Goal: Task Accomplishment & Management: Manage account settings

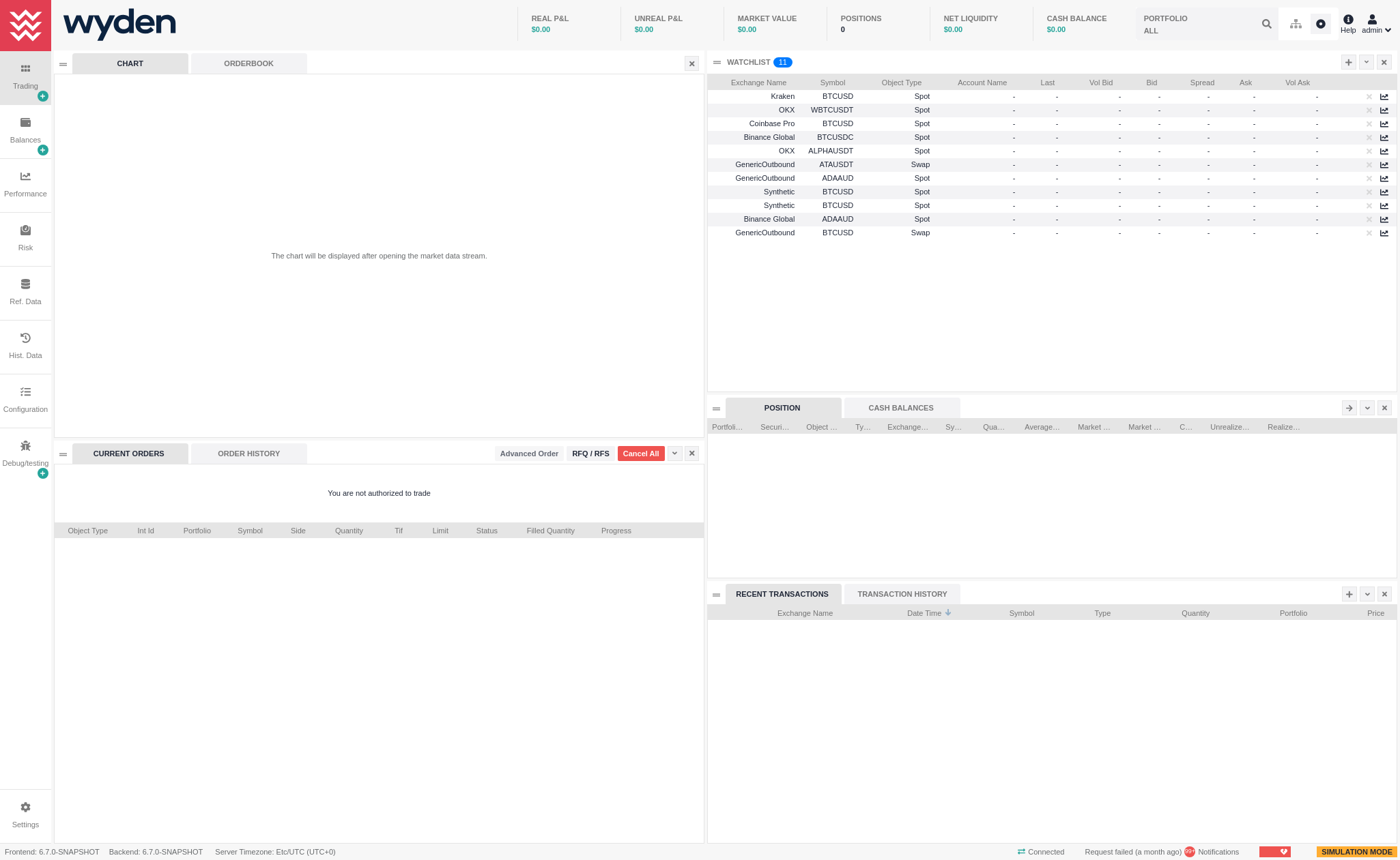
scroll to position [238, 688]
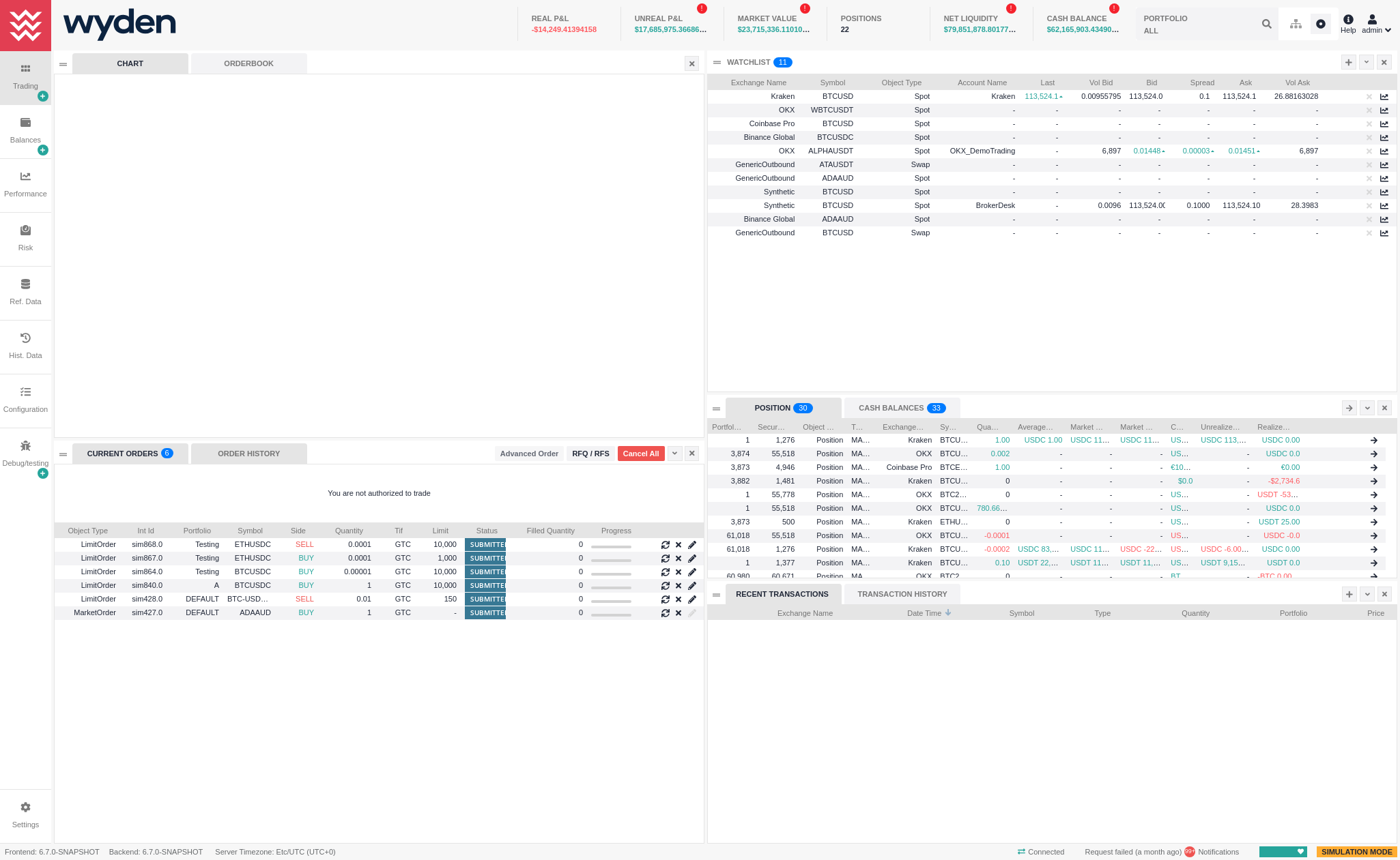
click at [238, 457] on div "ORDER HISTORY" at bounding box center [249, 453] width 116 height 21
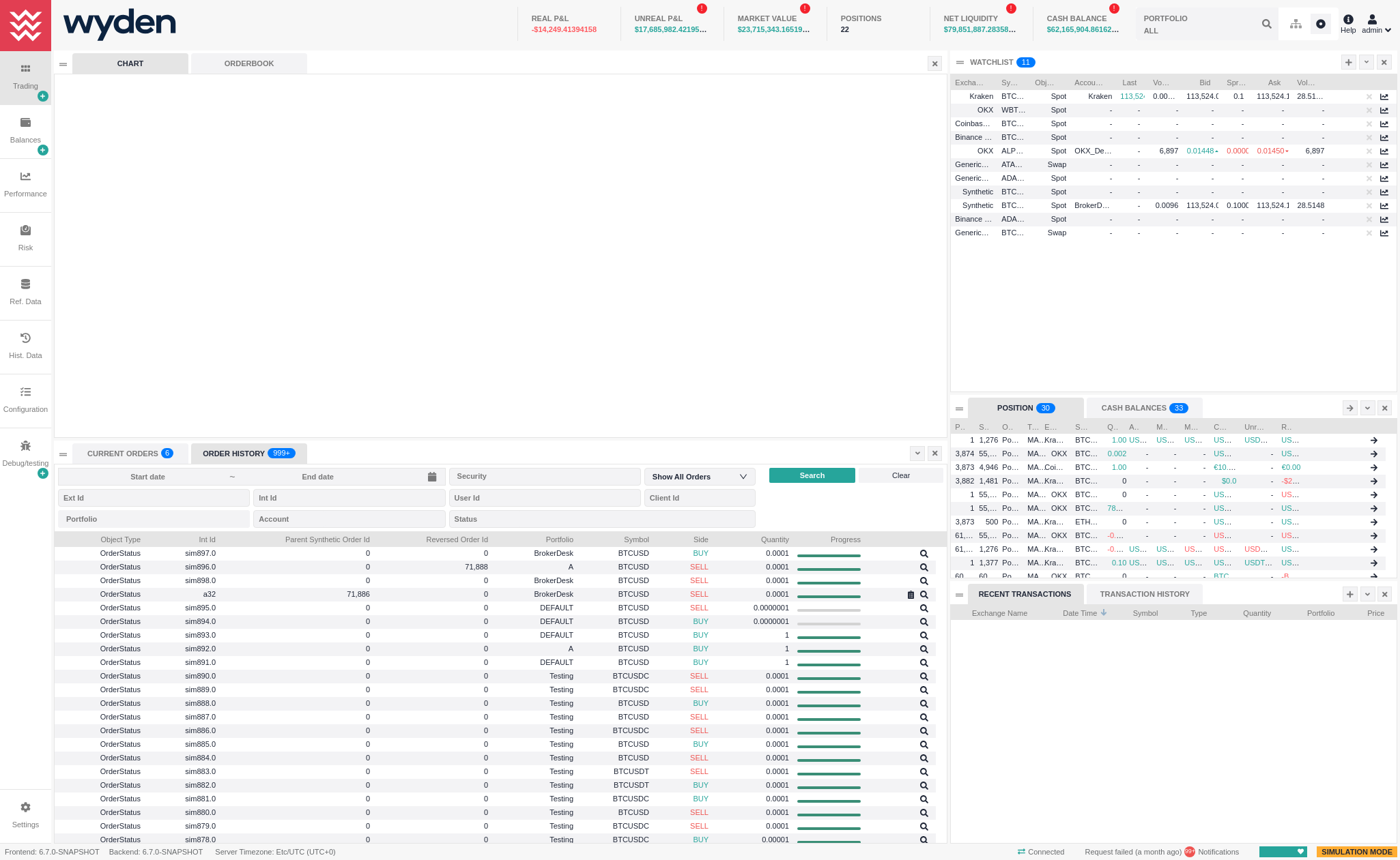
scroll to position [312, 892]
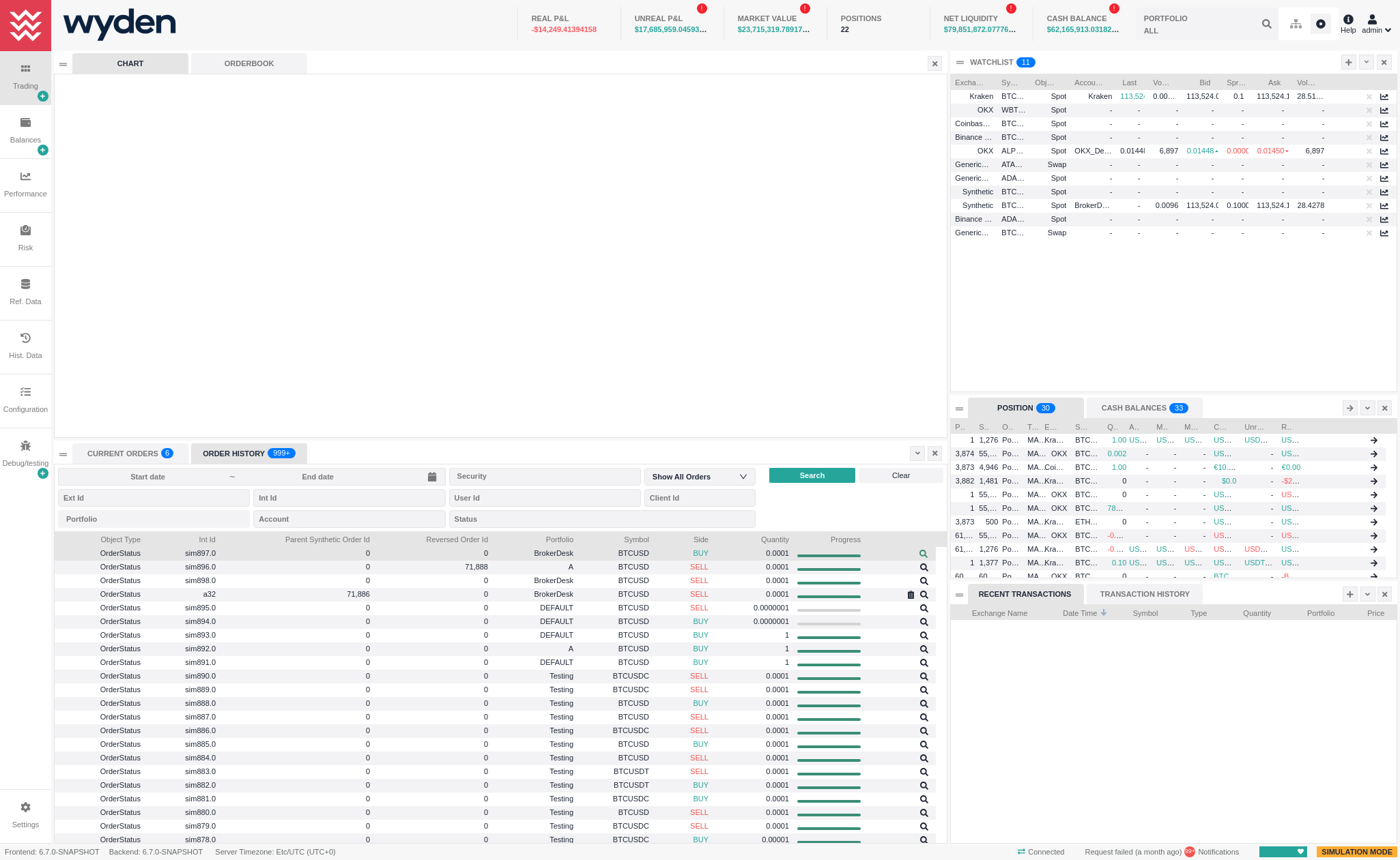
click at [922, 553] on icon at bounding box center [923, 554] width 8 height 8
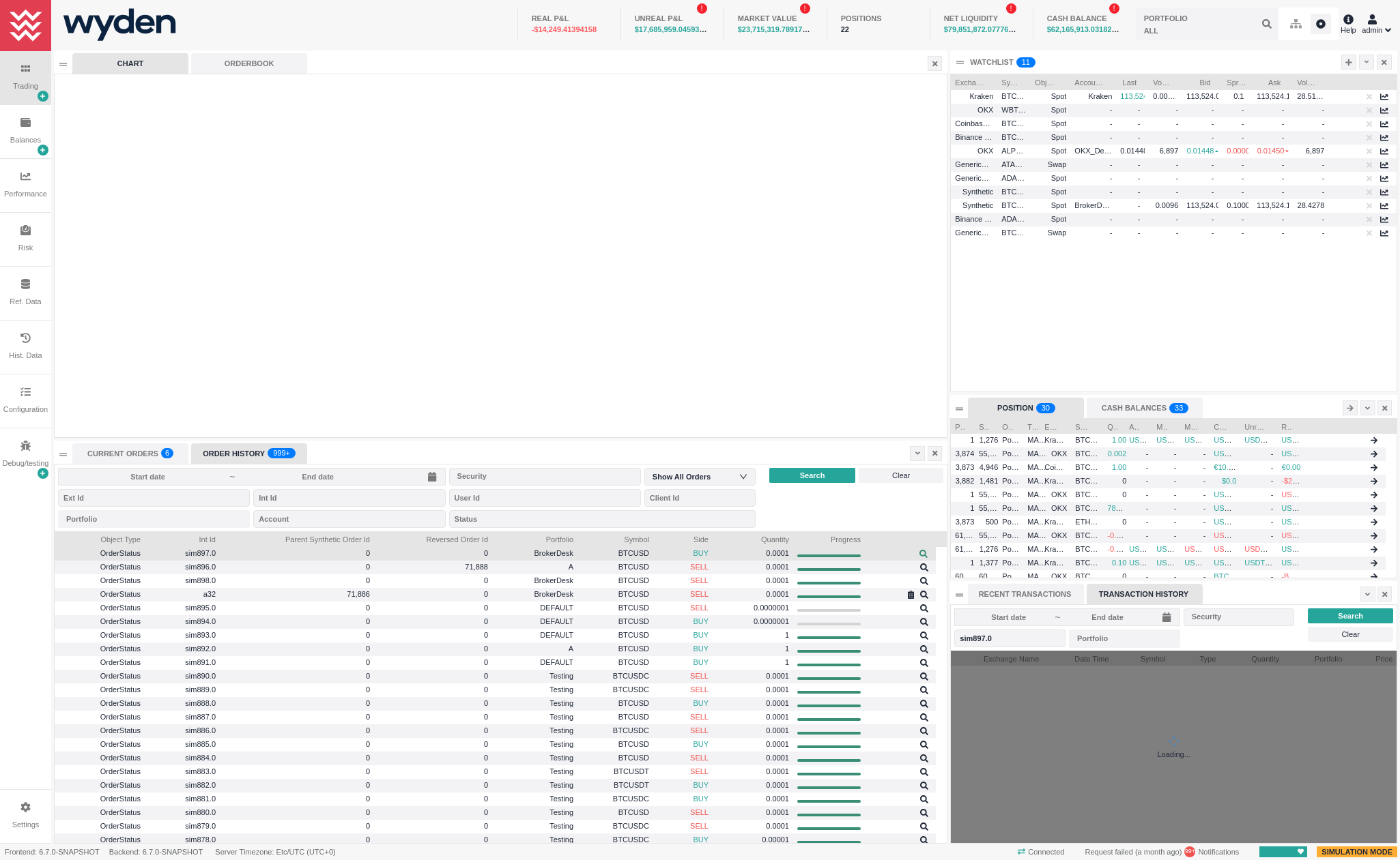
scroll to position [192, 445]
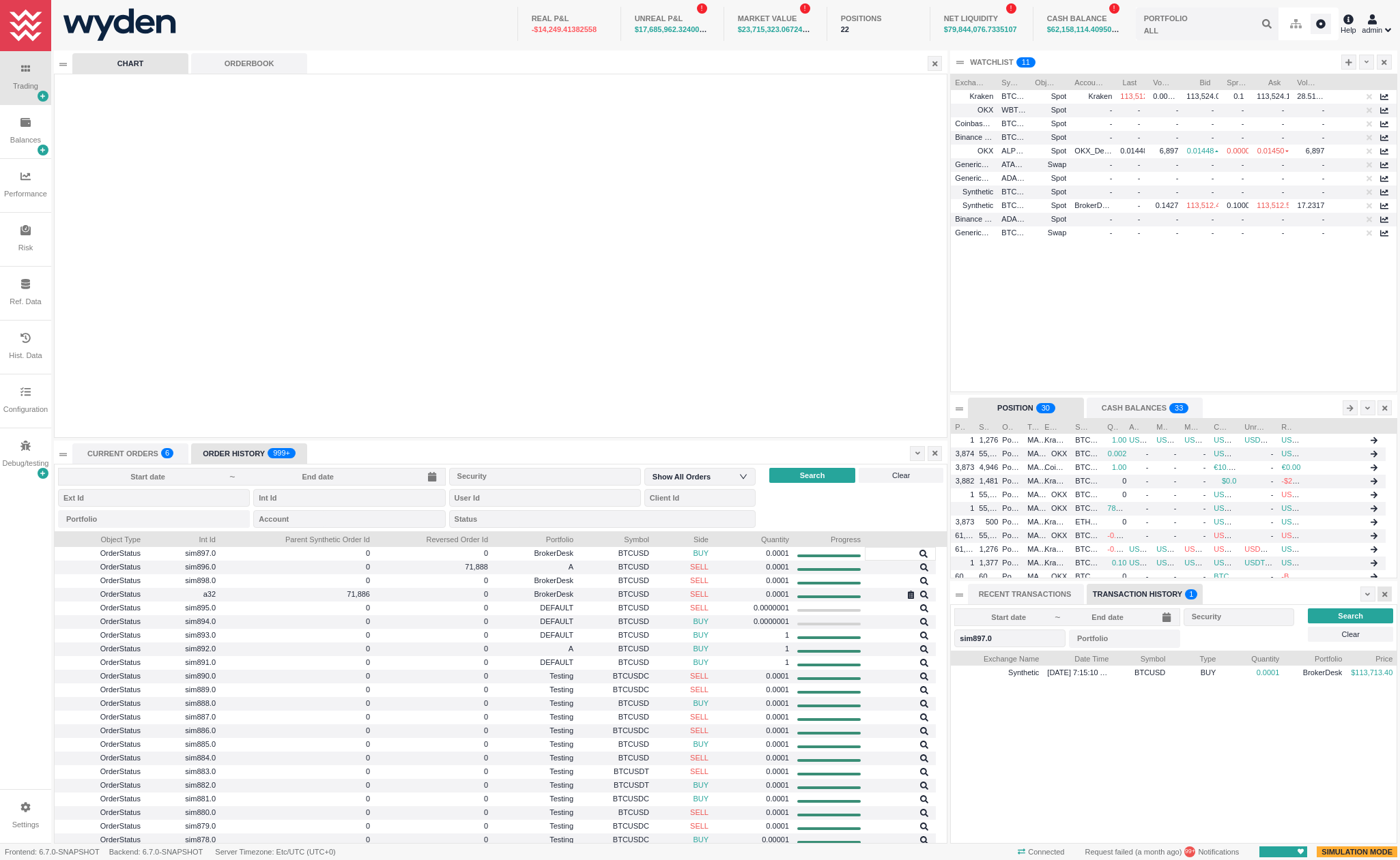
click at [1382, 595] on icon at bounding box center [1384, 594] width 5 height 8
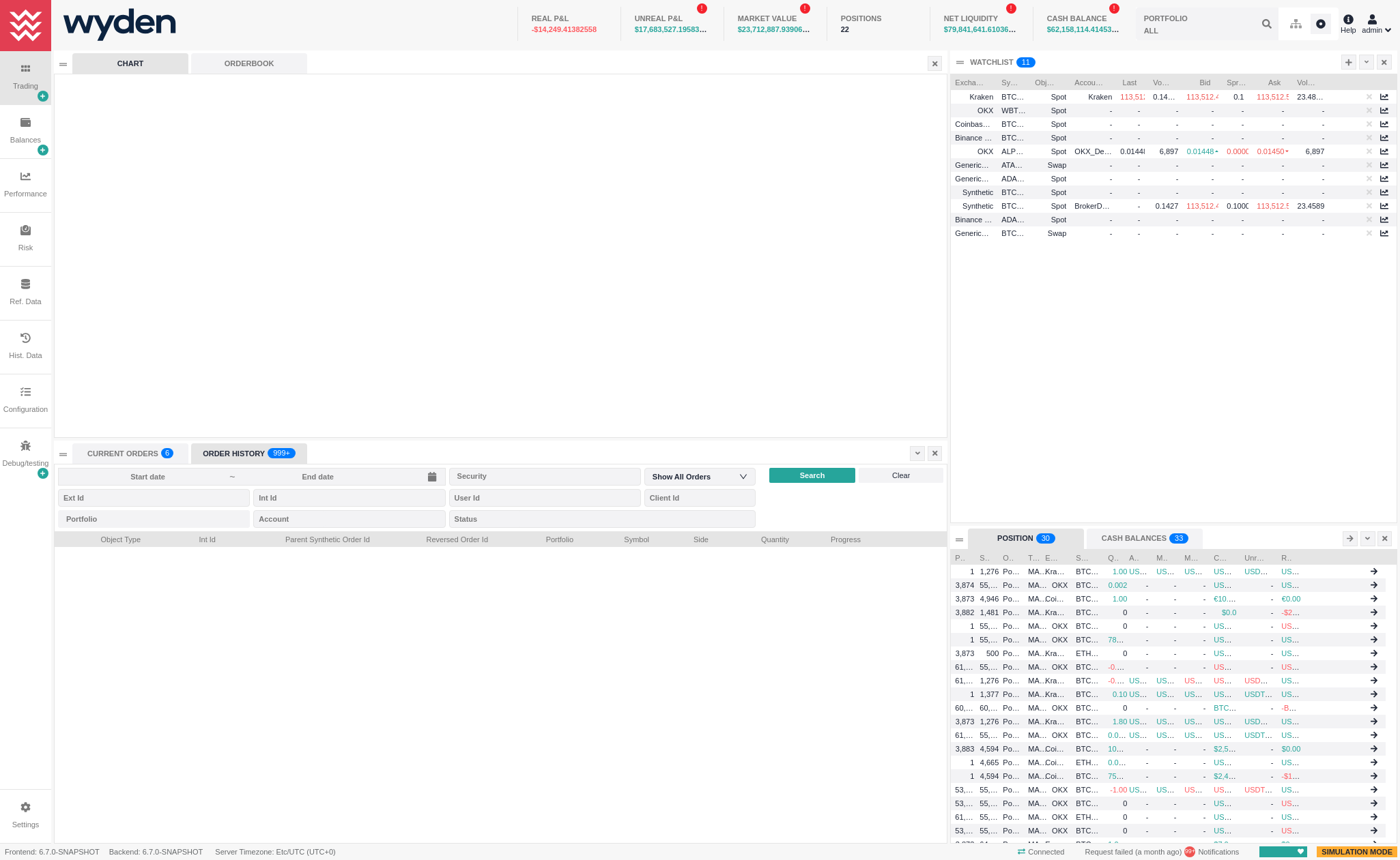
scroll to position [0, 0]
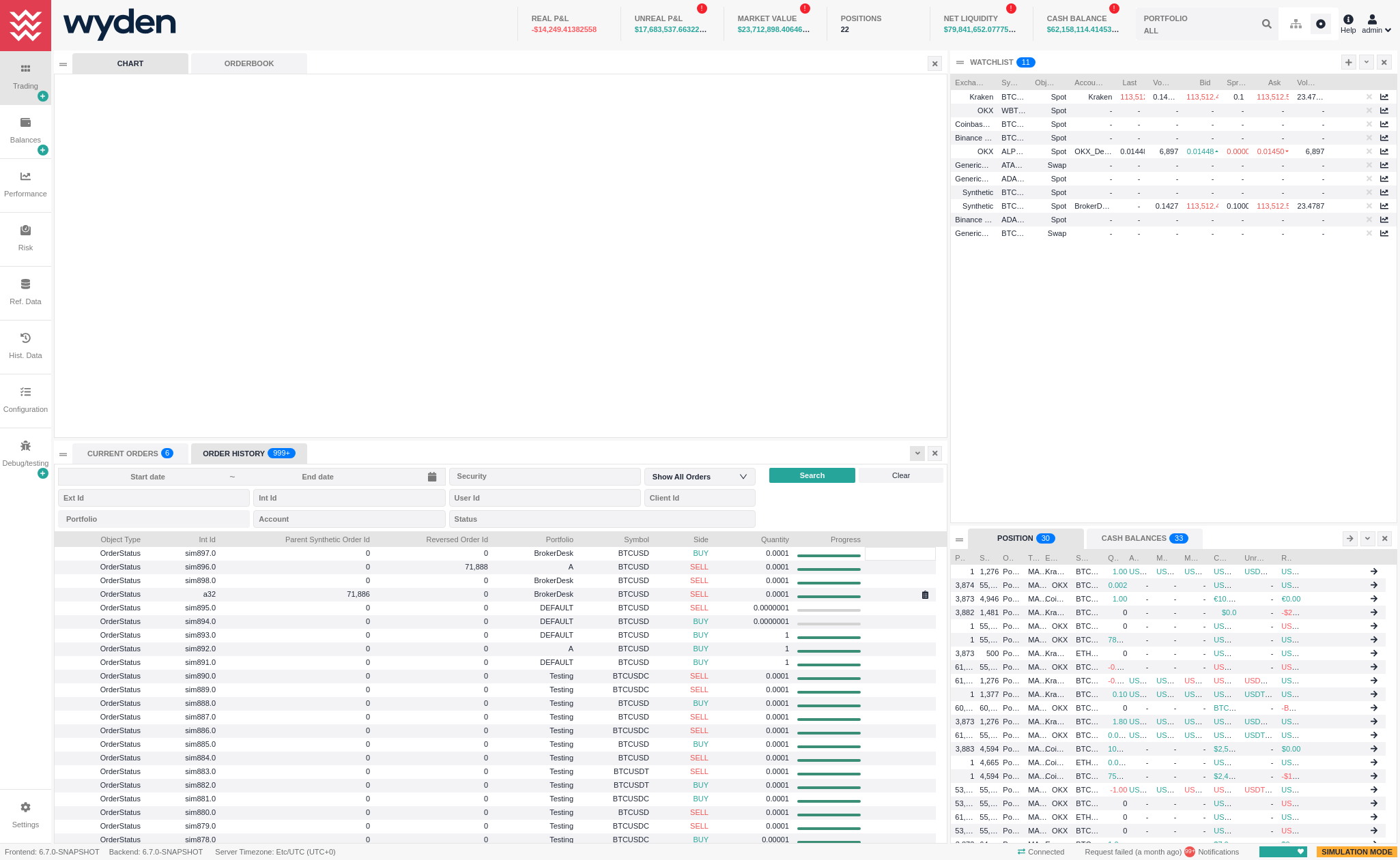
click at [918, 454] on icon at bounding box center [918, 454] width 5 height 3
click at [938, 501] on li "Table Settings" at bounding box center [975, 498] width 131 height 22
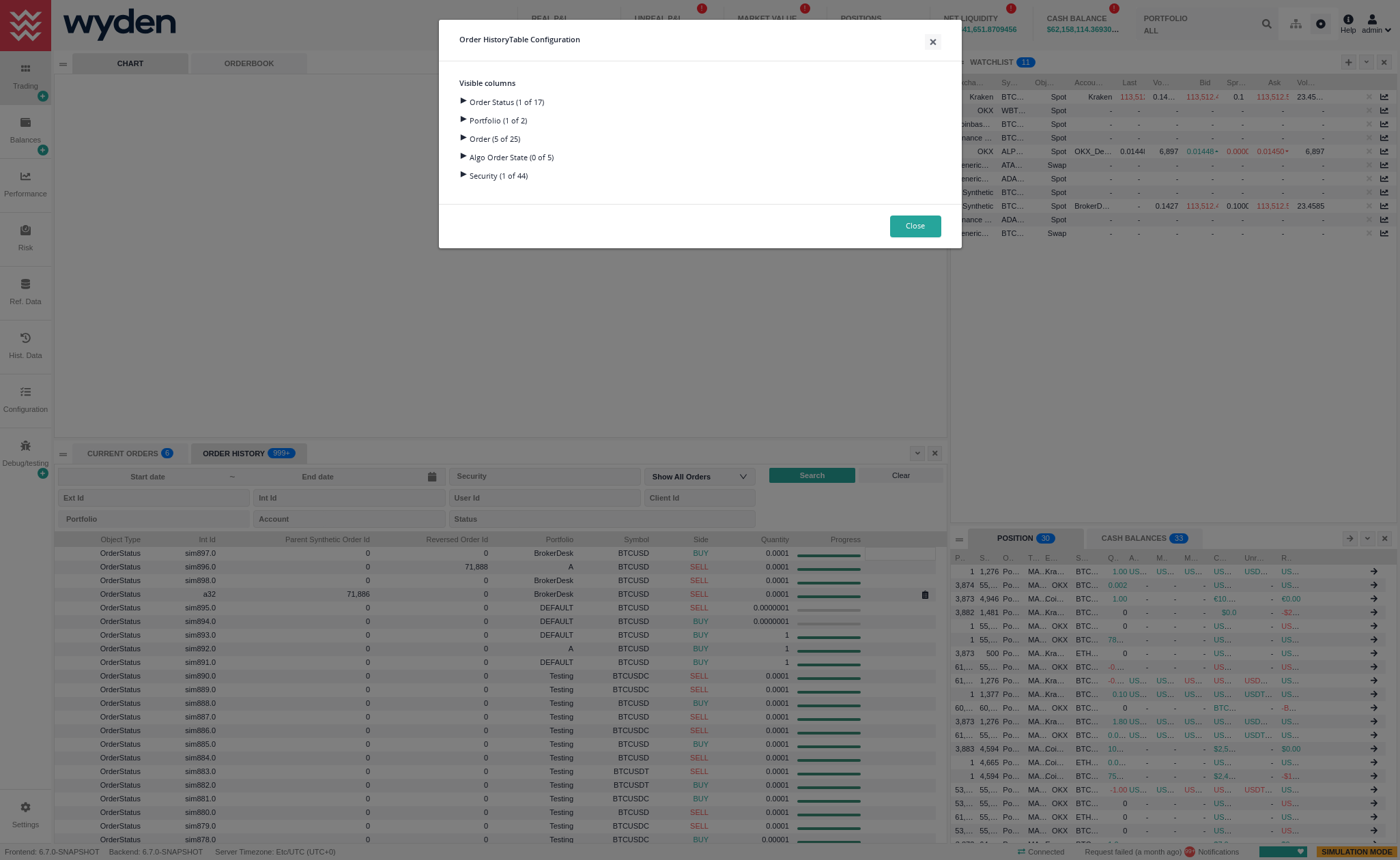
click at [460, 98] on div at bounding box center [463, 101] width 18 height 6
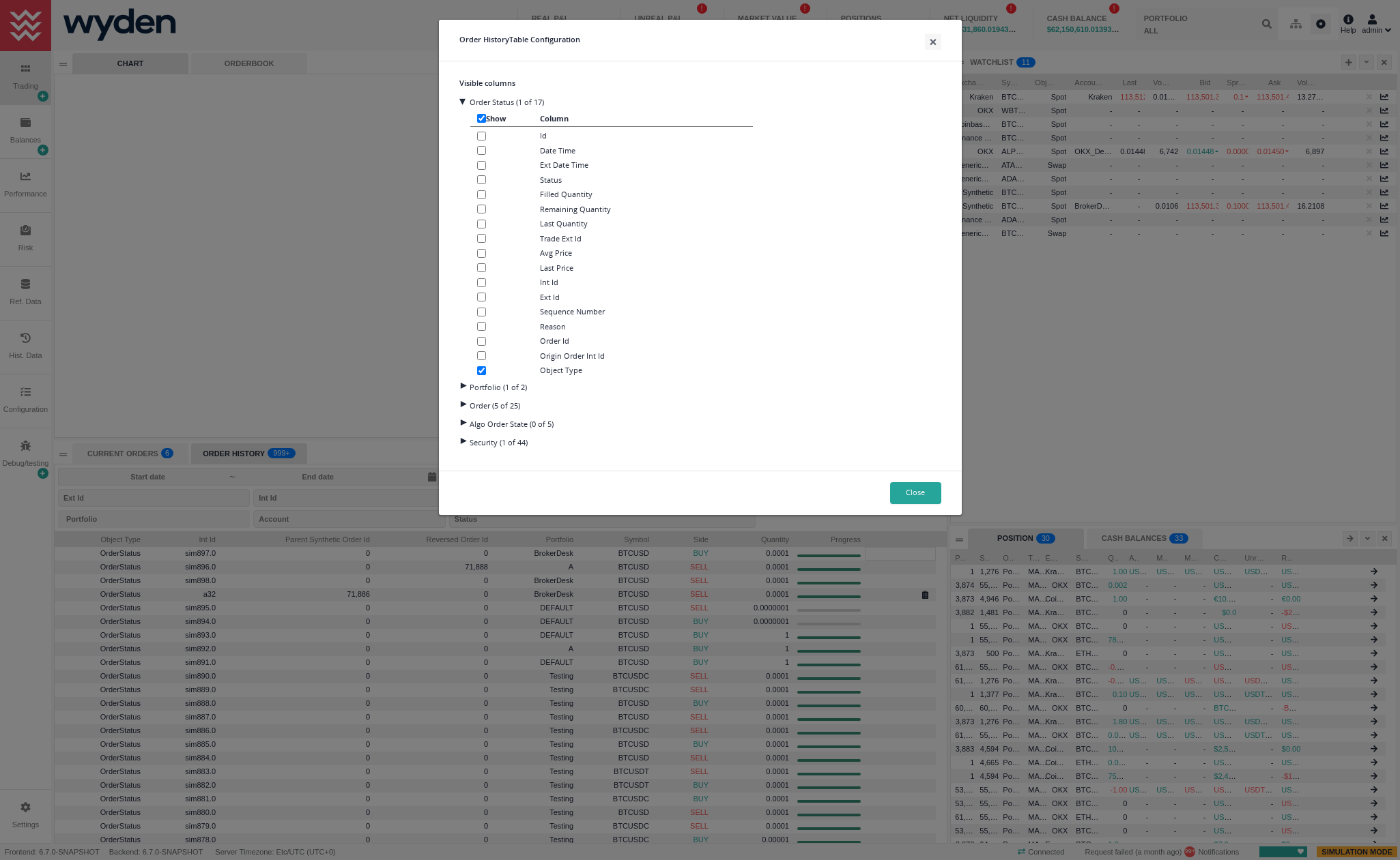
click at [463, 404] on div at bounding box center [463, 404] width 18 height 6
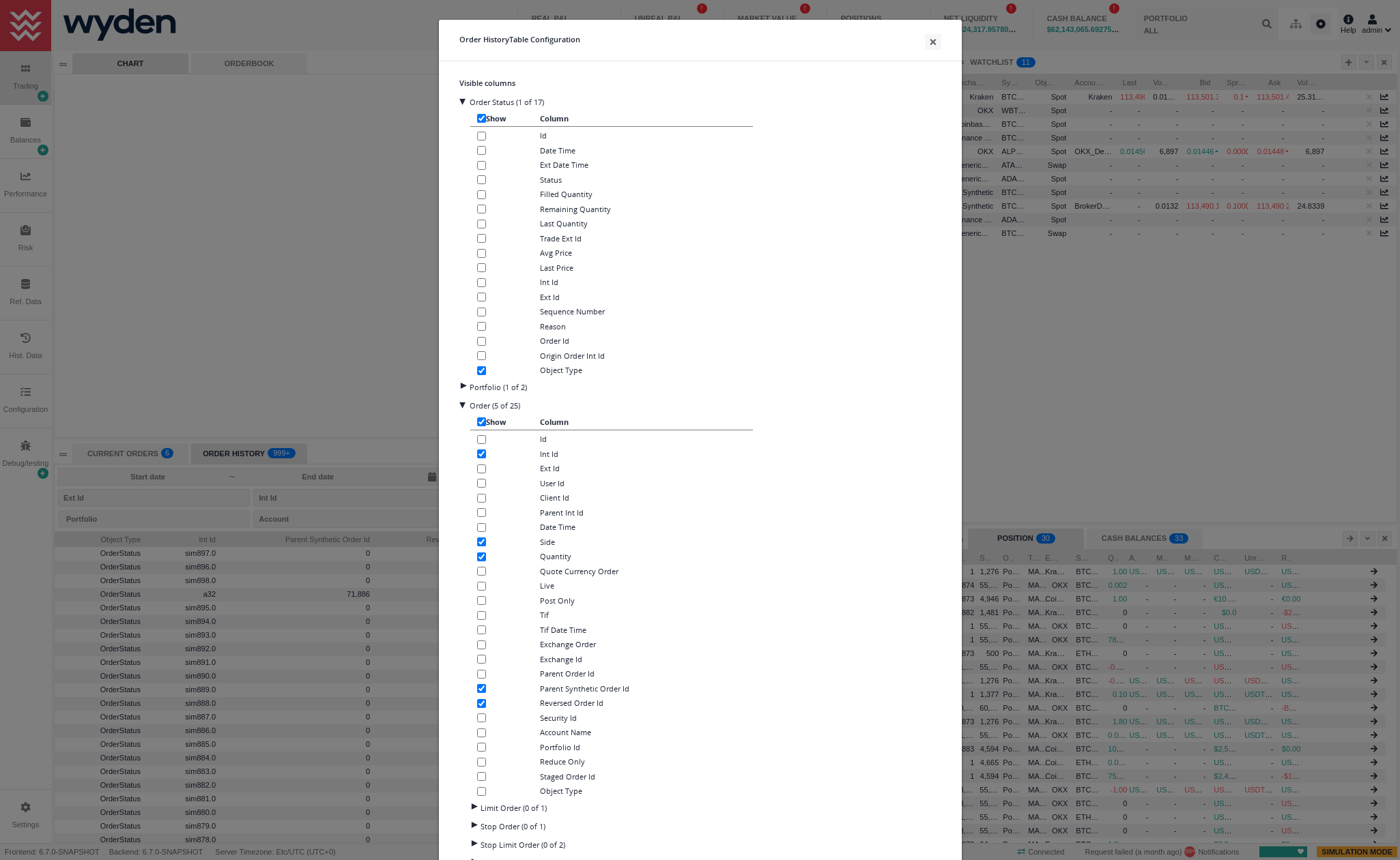
click at [480, 514] on input "checkbox" at bounding box center [482, 513] width 9 height 9
checkbox input "true"
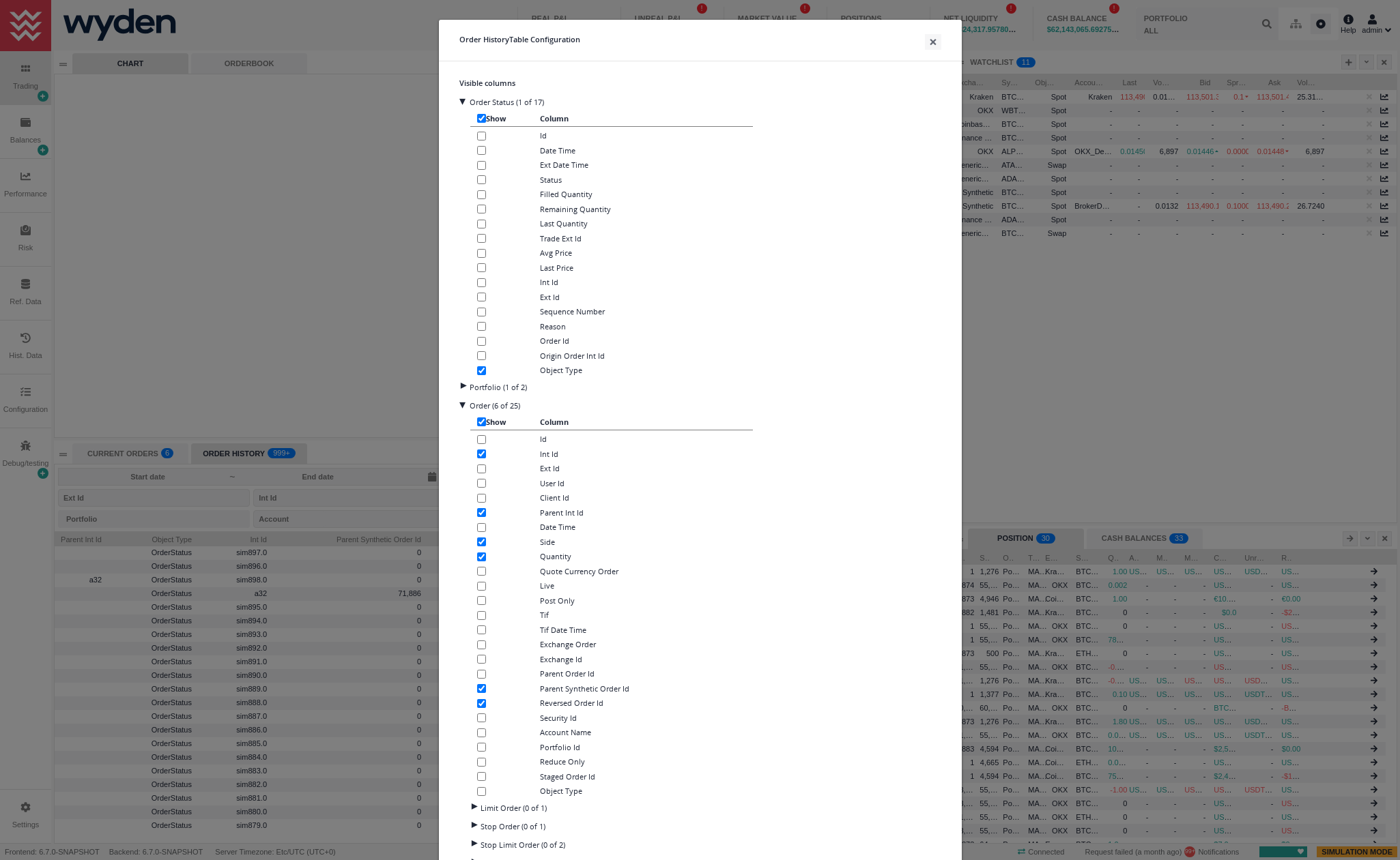
click at [479, 676] on input "checkbox" at bounding box center [482, 675] width 9 height 9
checkbox input "true"
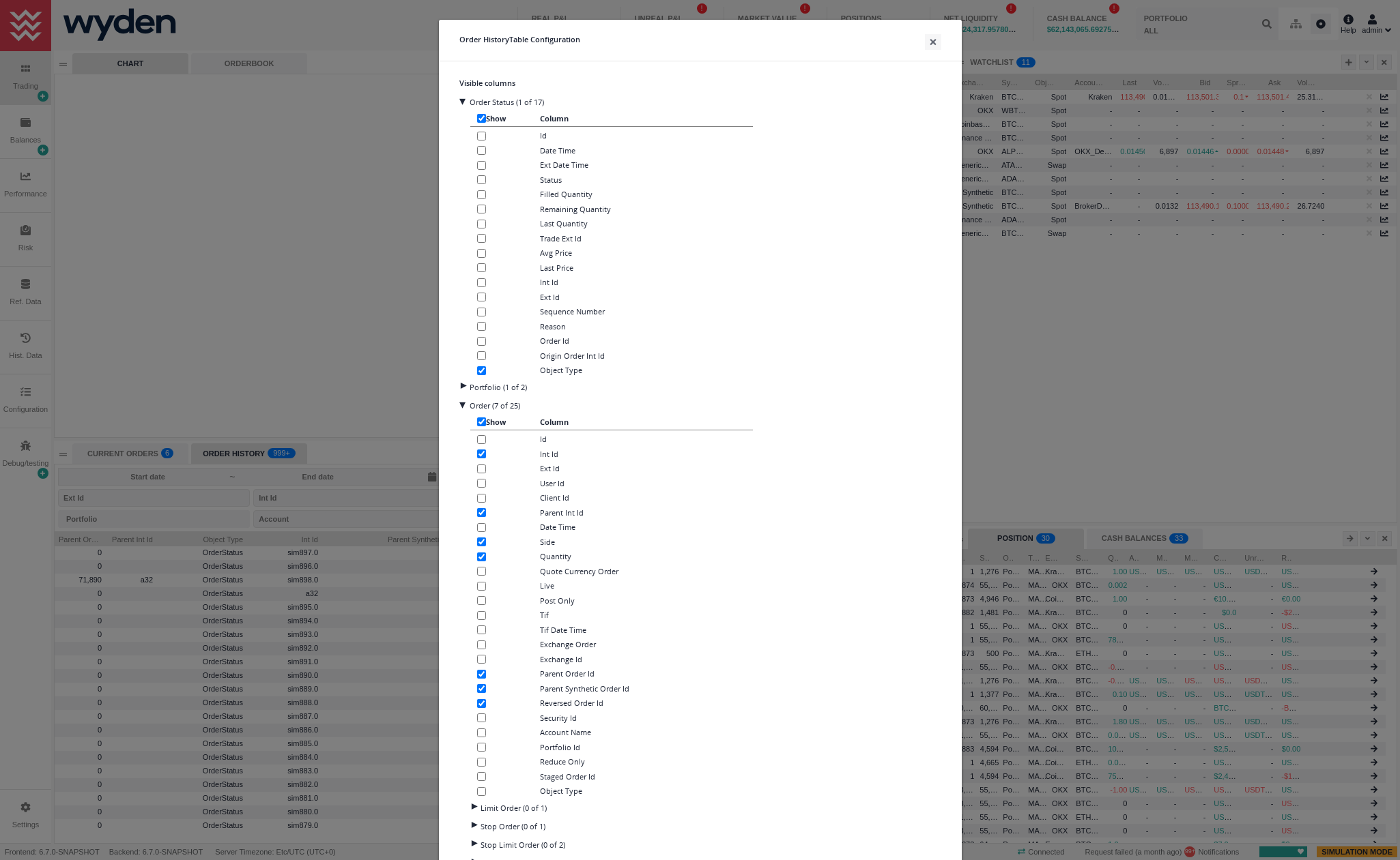
click at [477, 512] on input "checkbox" at bounding box center [482, 513] width 9 height 9
checkbox input "false"
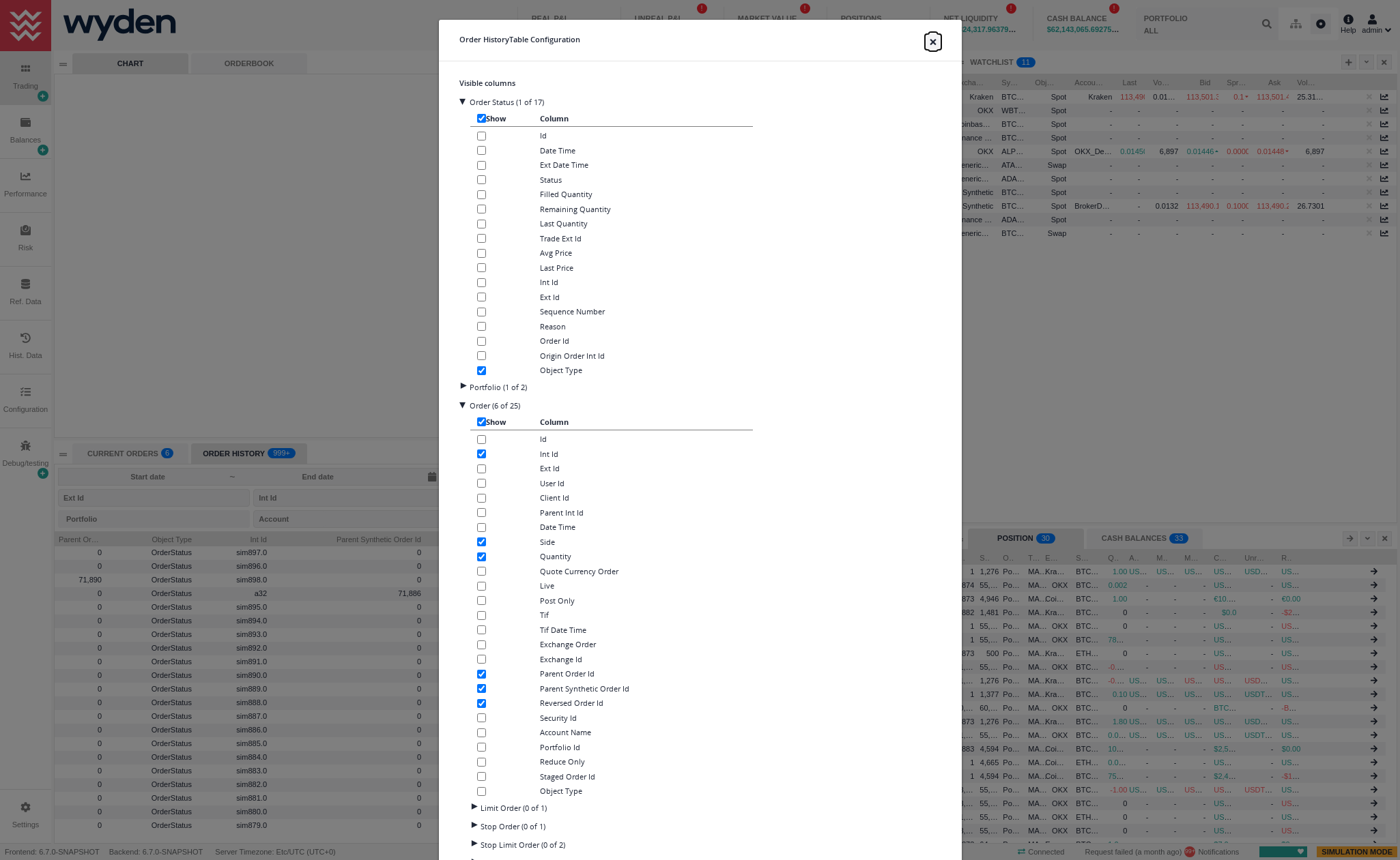
click at [931, 44] on button "×" at bounding box center [932, 42] width 16 height 16
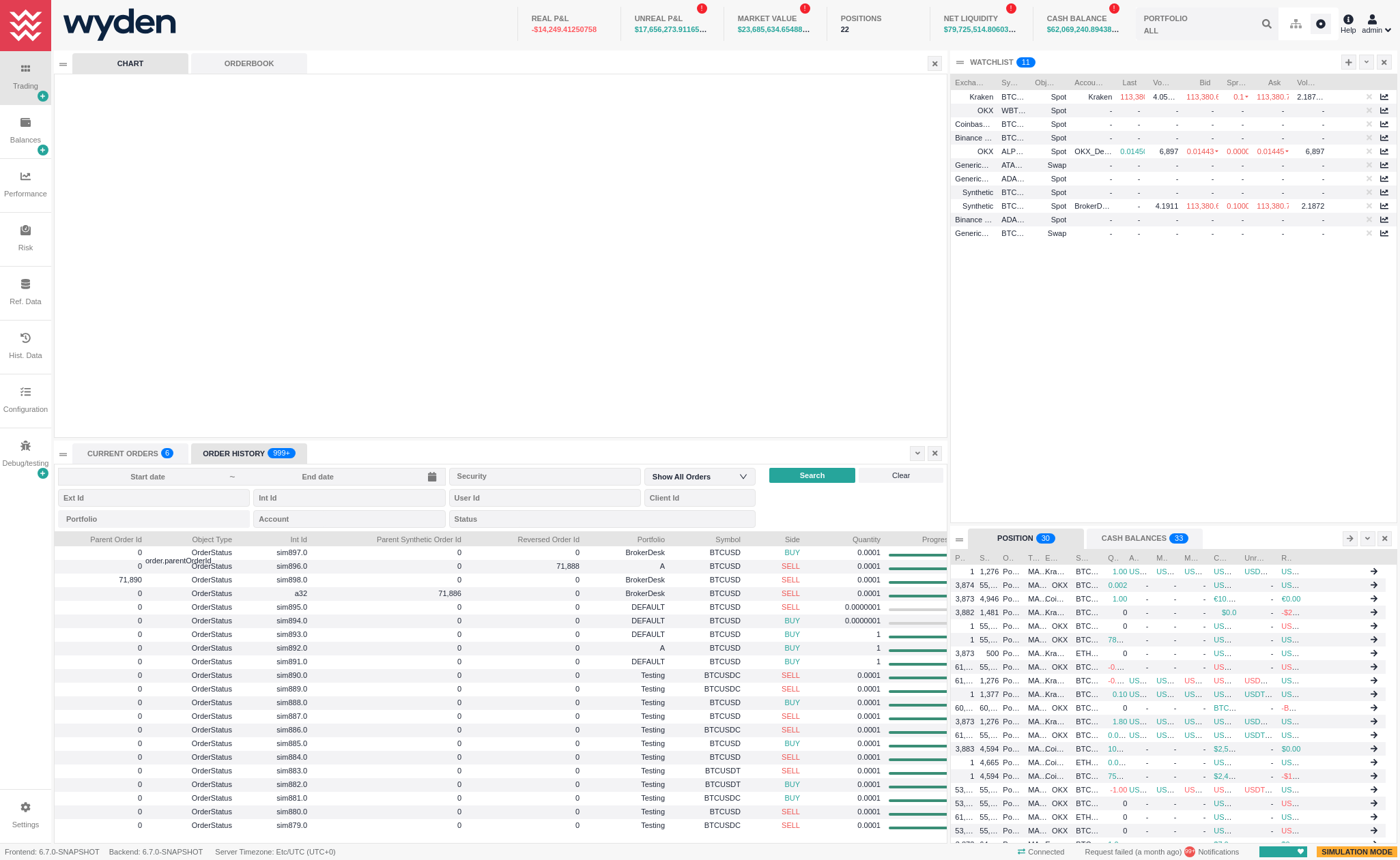
drag, startPoint x: 105, startPoint y: 541, endPoint x: 515, endPoint y: 691, distance: 436.6
click at [145, 545] on div "Parent Order Id Object Type Int Id Parent Synthetic Order Id Reversed Order Id …" at bounding box center [541, 539] width 973 height 15
click at [918, 454] on icon at bounding box center [918, 454] width 5 height 3
click at [934, 497] on li "Table Settings" at bounding box center [975, 498] width 131 height 22
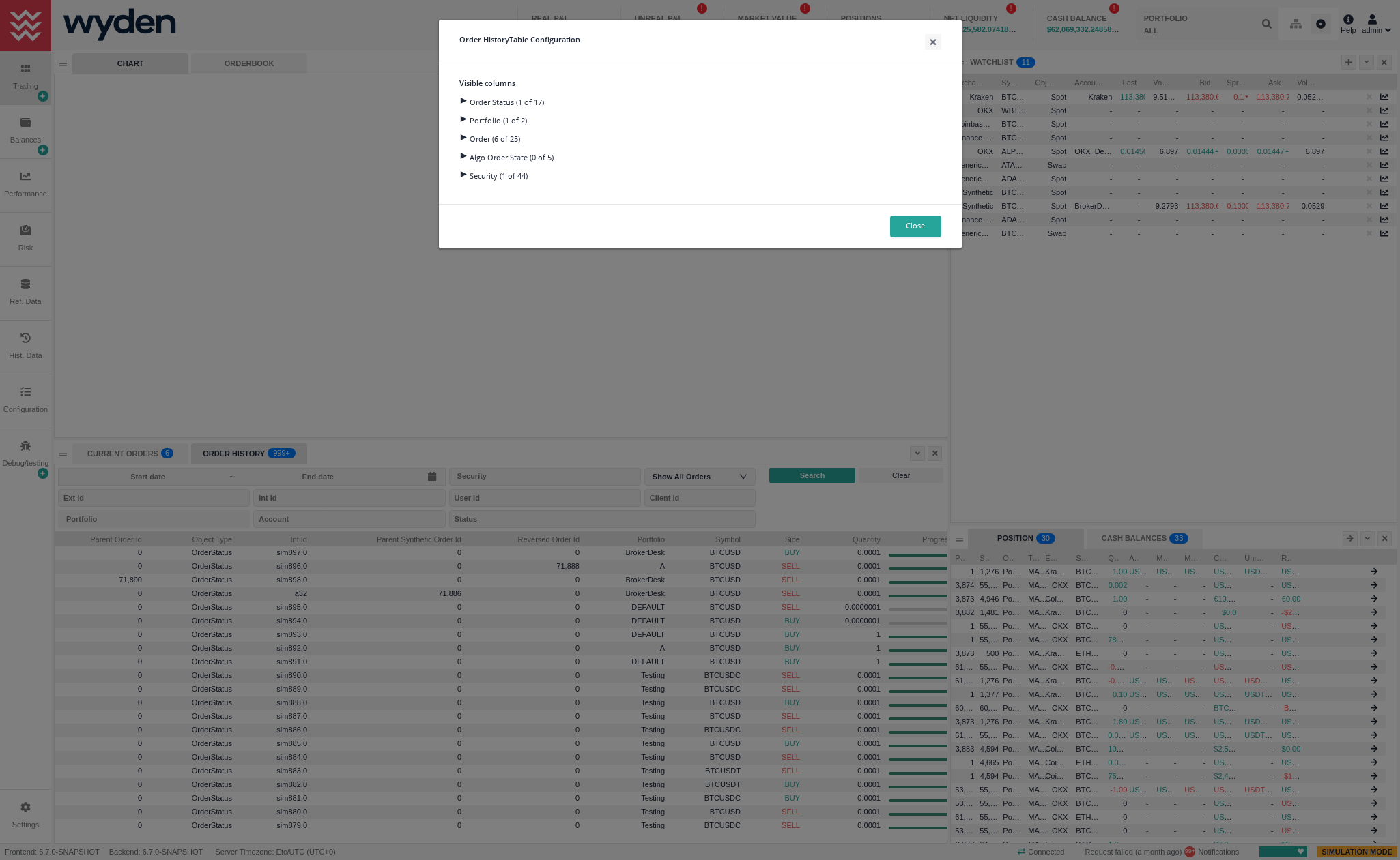
click at [462, 102] on div at bounding box center [463, 101] width 18 height 6
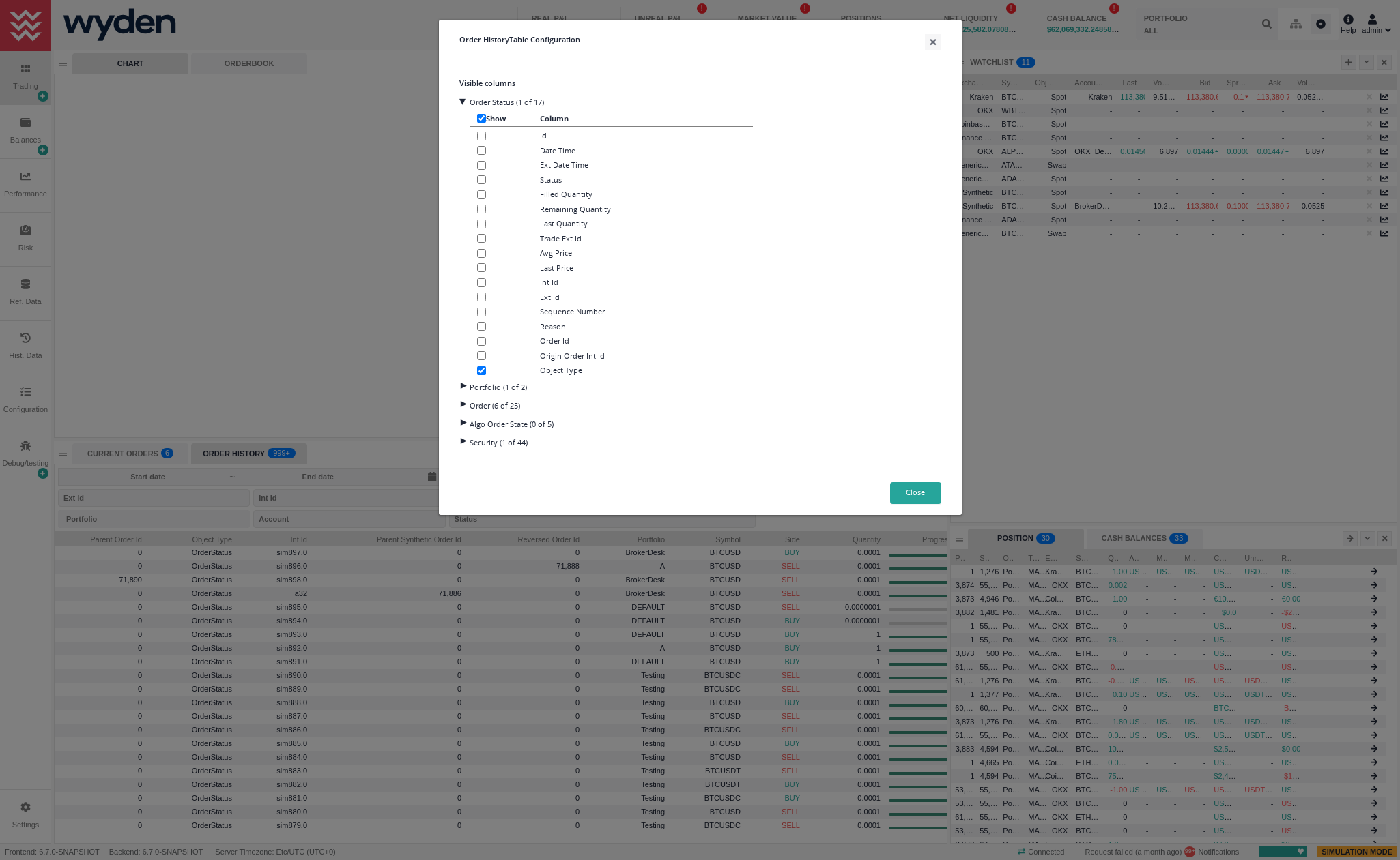
click at [482, 373] on input "checkbox" at bounding box center [482, 371] width 9 height 9
checkbox input "false"
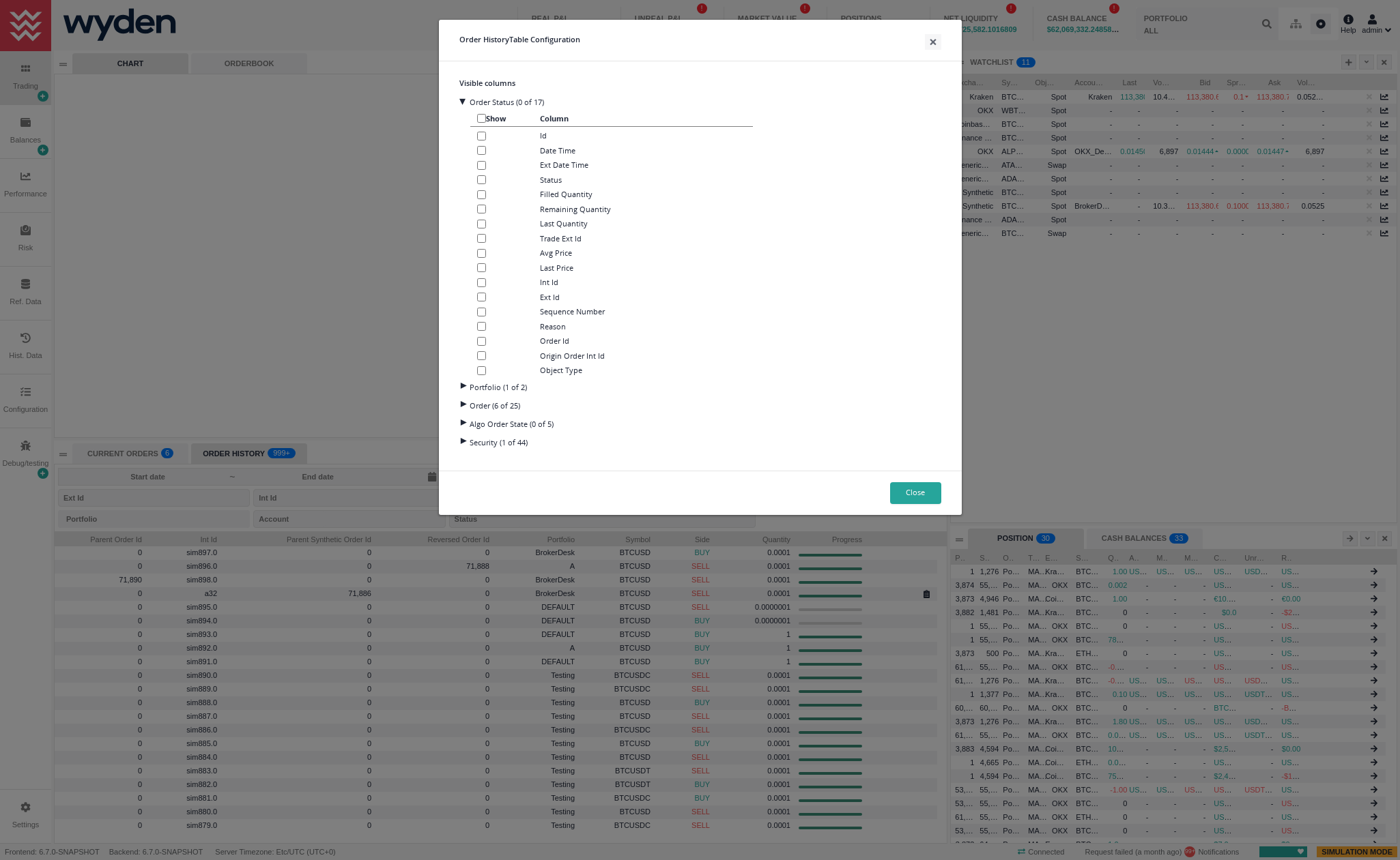
click at [465, 404] on div at bounding box center [463, 404] width 18 height 6
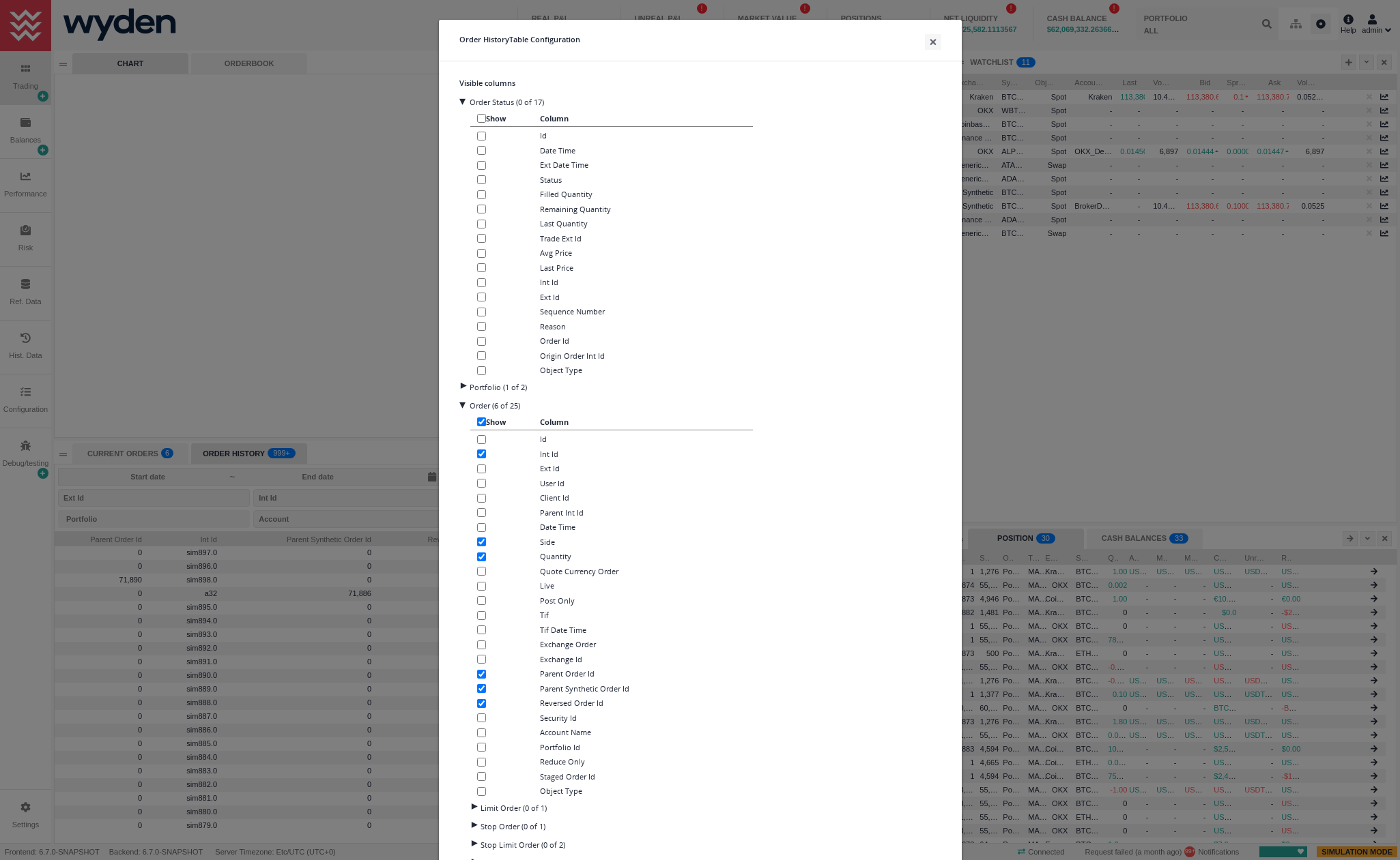
click at [477, 455] on input "checkbox" at bounding box center [482, 454] width 9 height 9
checkbox input "false"
click at [929, 42] on button "×" at bounding box center [932, 42] width 16 height 16
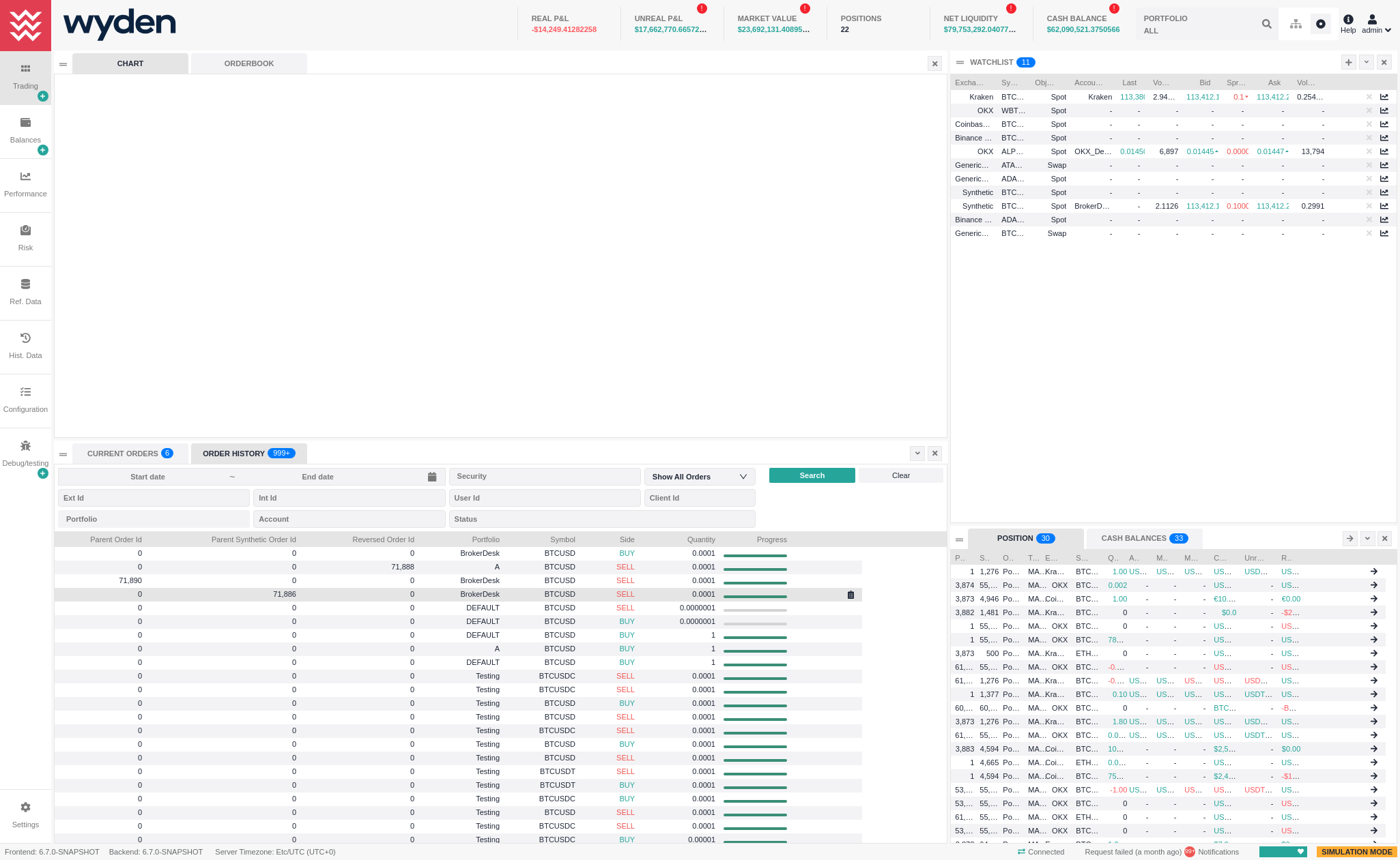
click at [800, 597] on div at bounding box center [826, 594] width 61 height 16
click at [918, 452] on icon at bounding box center [918, 453] width 5 height 8
click at [927, 493] on li "Table Settings" at bounding box center [975, 498] width 131 height 22
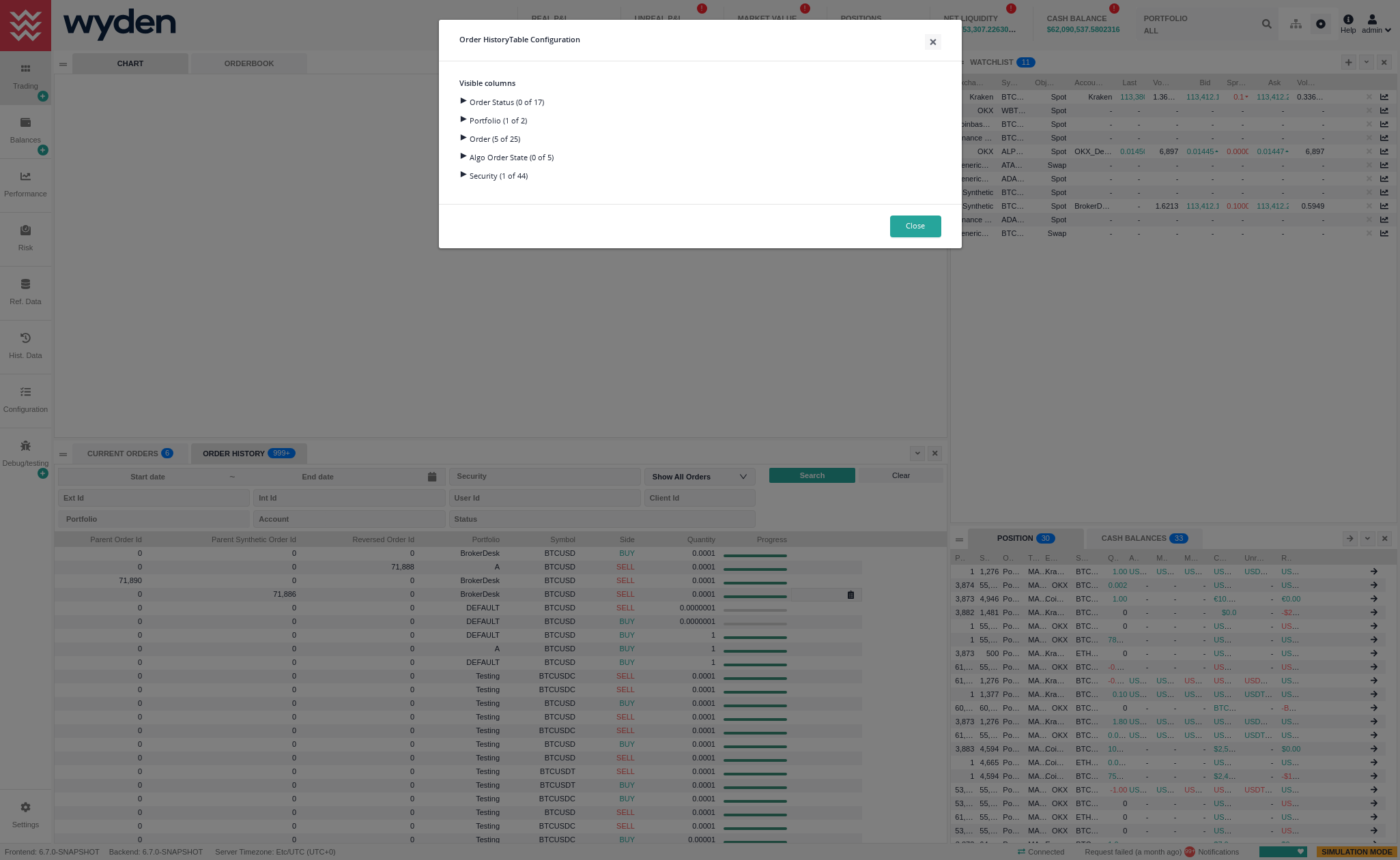
click at [463, 138] on div at bounding box center [463, 137] width 18 height 6
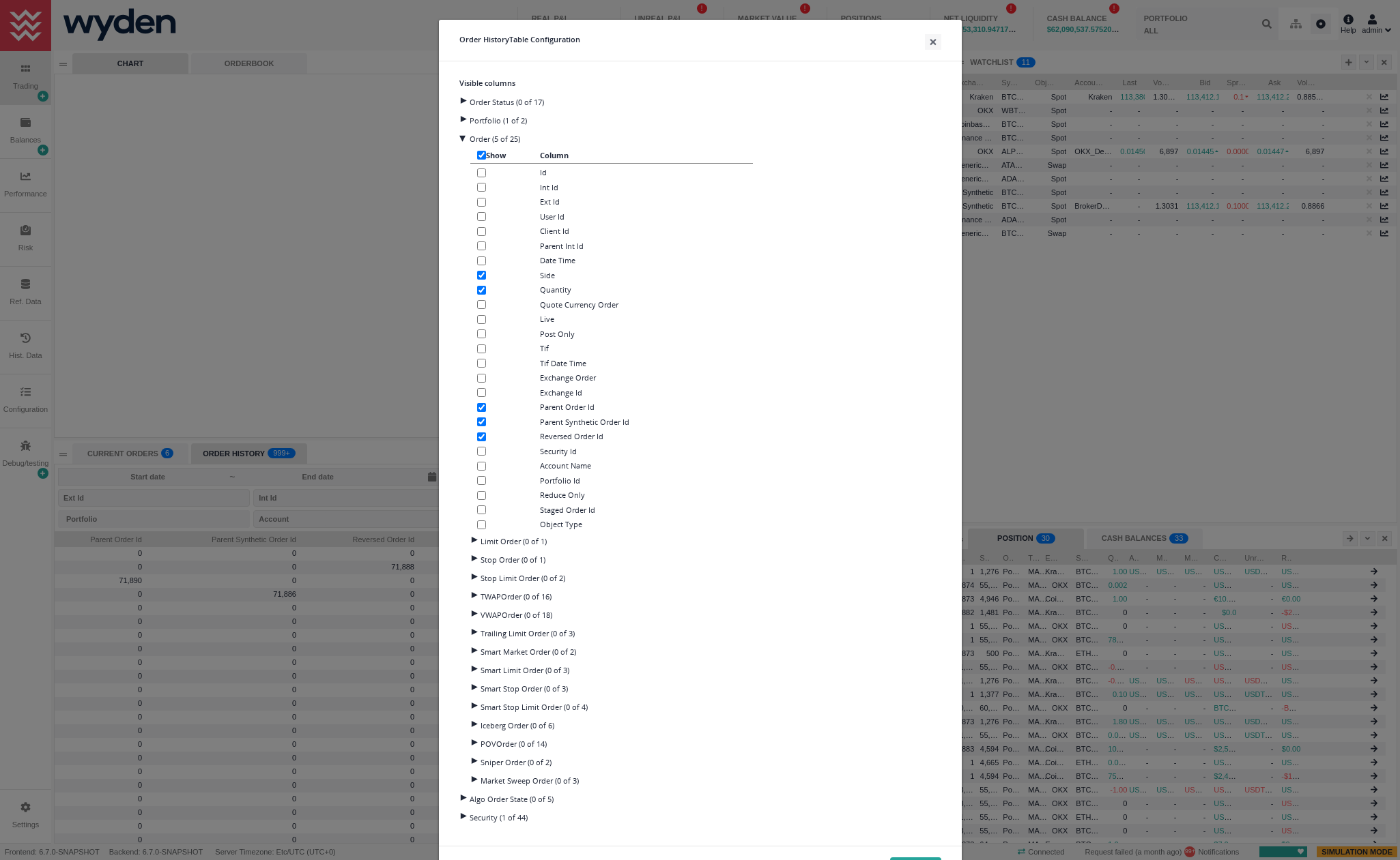
click at [456, 104] on div at bounding box center [463, 101] width 18 height 6
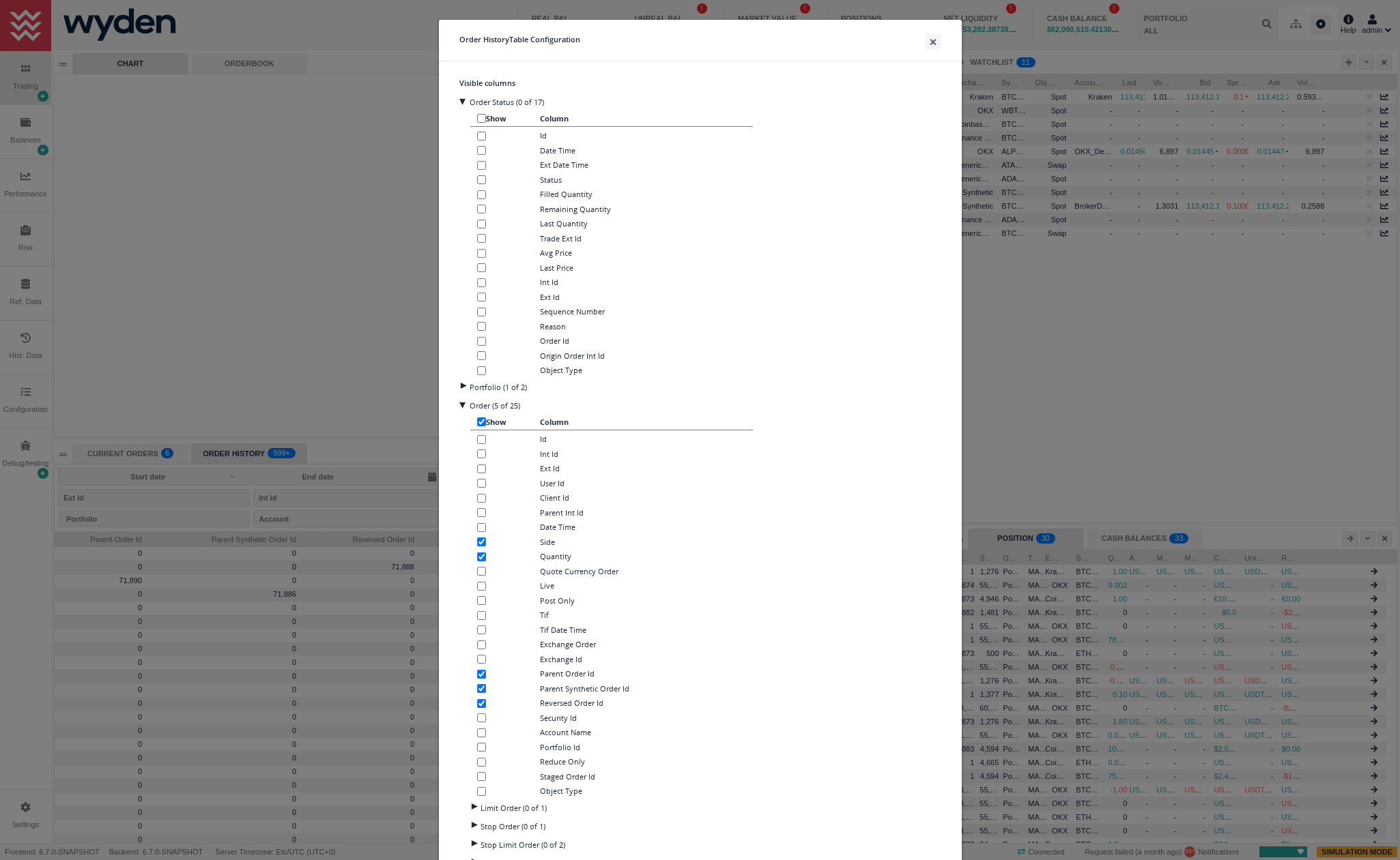
click at [477, 342] on input "checkbox" at bounding box center [482, 342] width 9 height 9
checkbox input "true"
click at [927, 39] on button "×" at bounding box center [932, 42] width 16 height 16
